Goal: Information Seeking & Learning: Learn about a topic

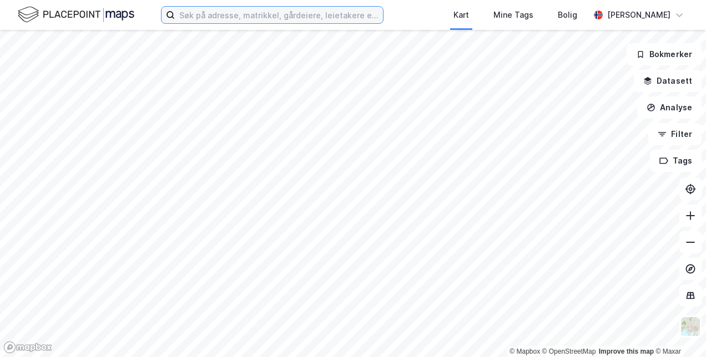
click at [191, 18] on input at bounding box center [279, 15] width 208 height 17
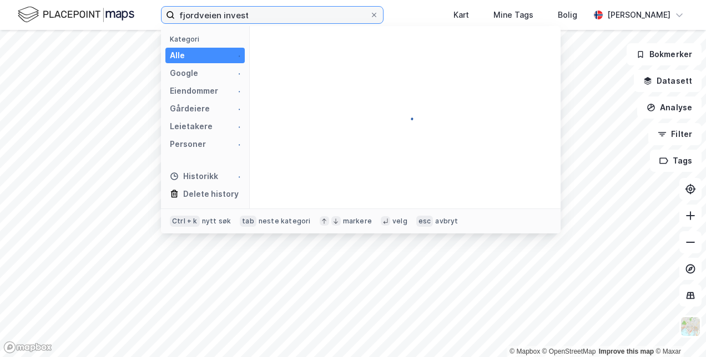
type input "fjordveien invest"
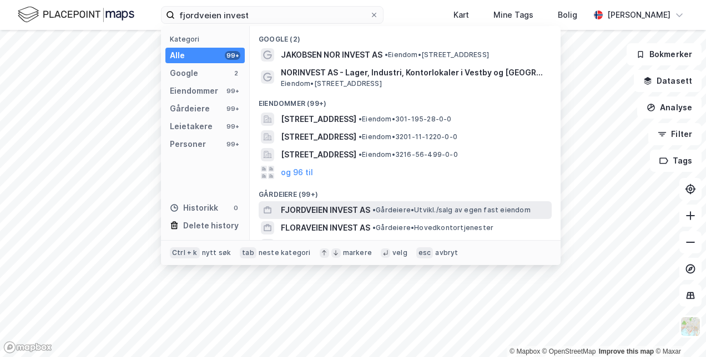
click at [361, 208] on span "FJORDVEIEN INVEST AS" at bounding box center [325, 210] width 89 height 13
